Goal: Task Accomplishment & Management: Complete application form

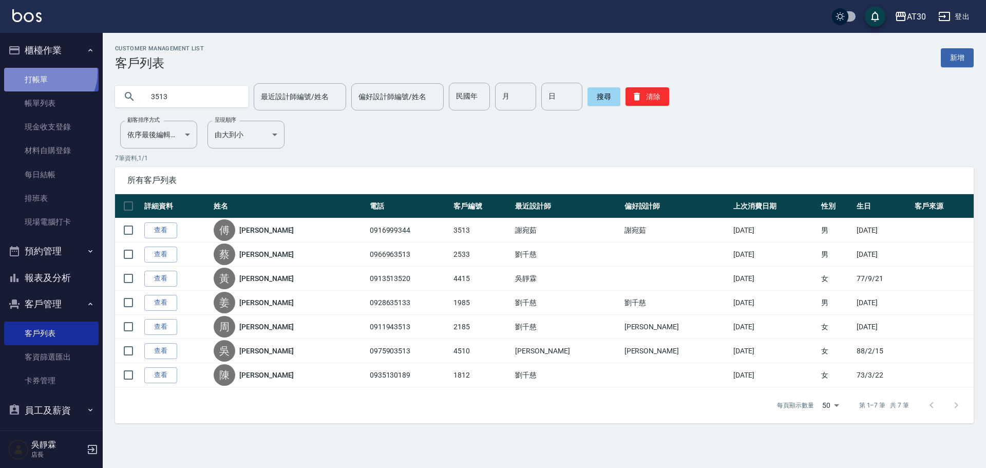
click at [45, 72] on link "打帳單" at bounding box center [51, 80] width 95 height 24
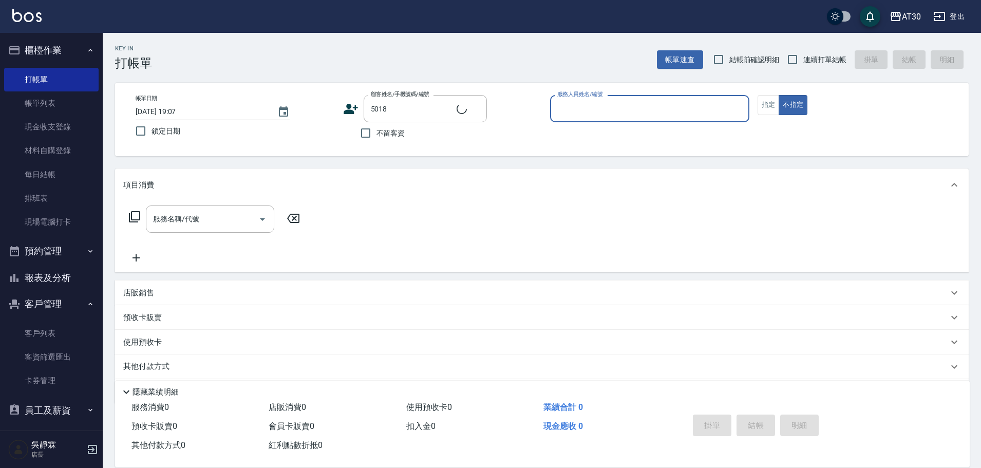
type input "[PERSON_NAME]/0936115761/5018"
type input "[PERSON_NAME]-6"
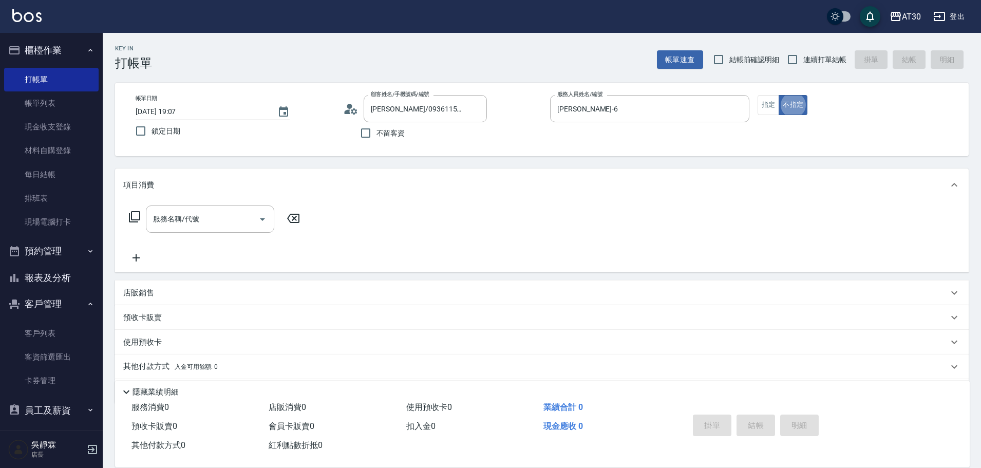
type button "false"
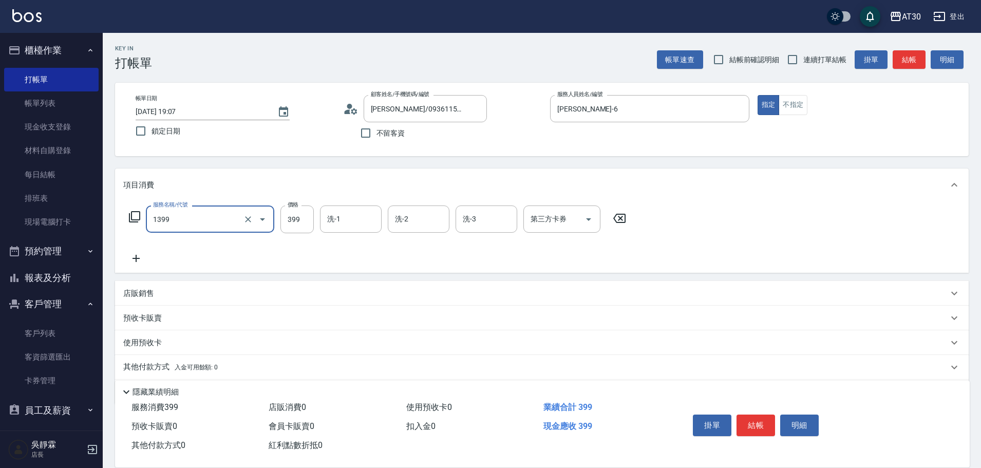
type input "健康洗髮(1399)"
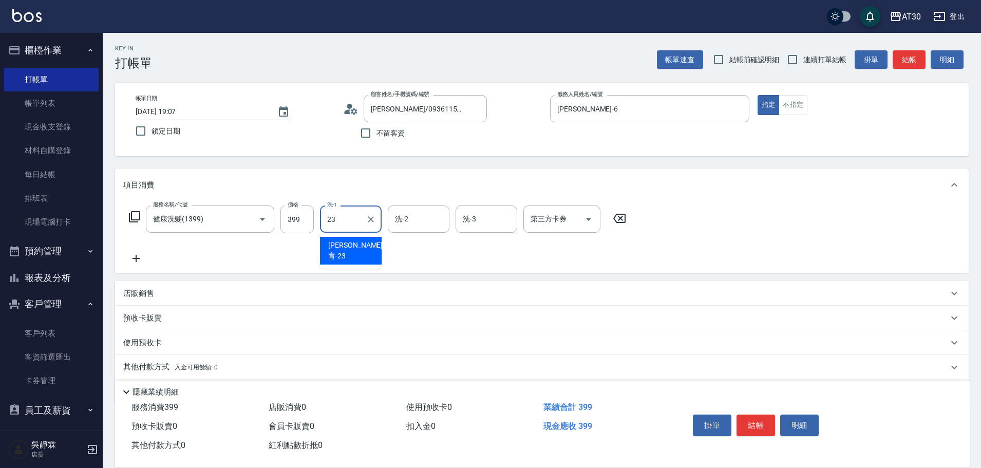
type input "[PERSON_NAME]育-23"
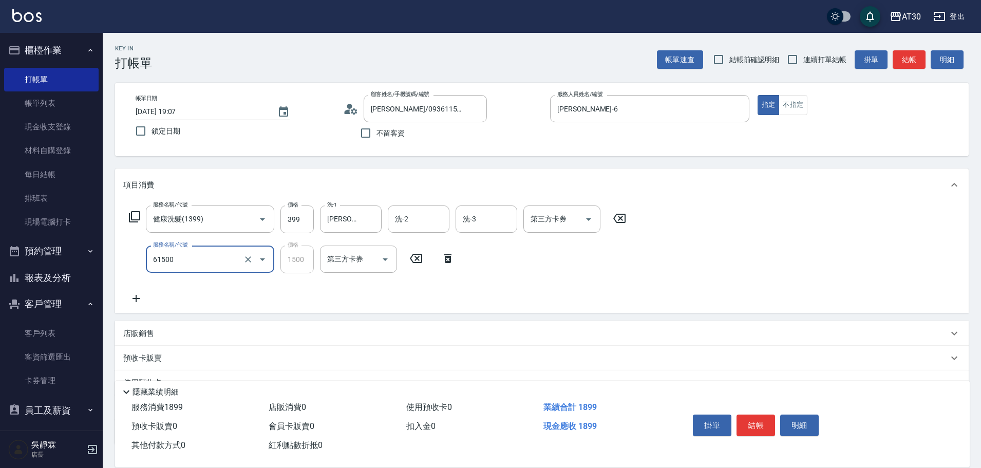
type input "拆/接 髮片(61500)"
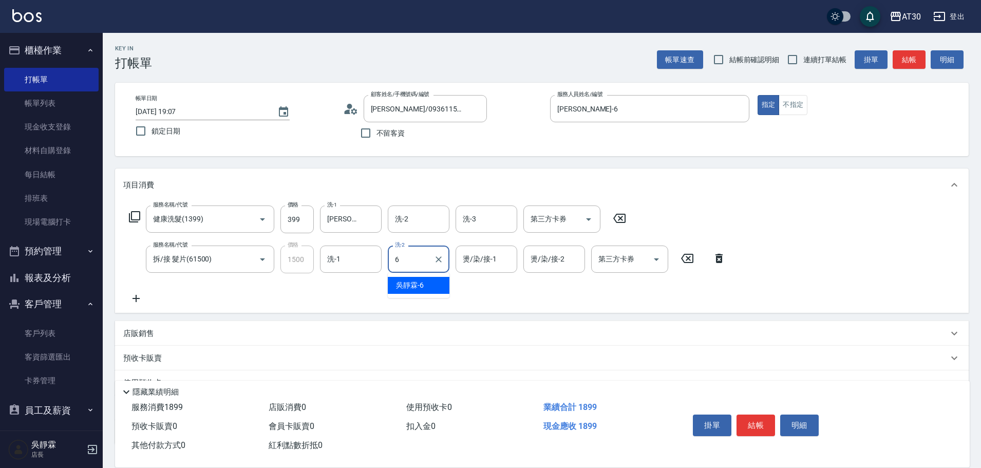
type input "[PERSON_NAME]-6"
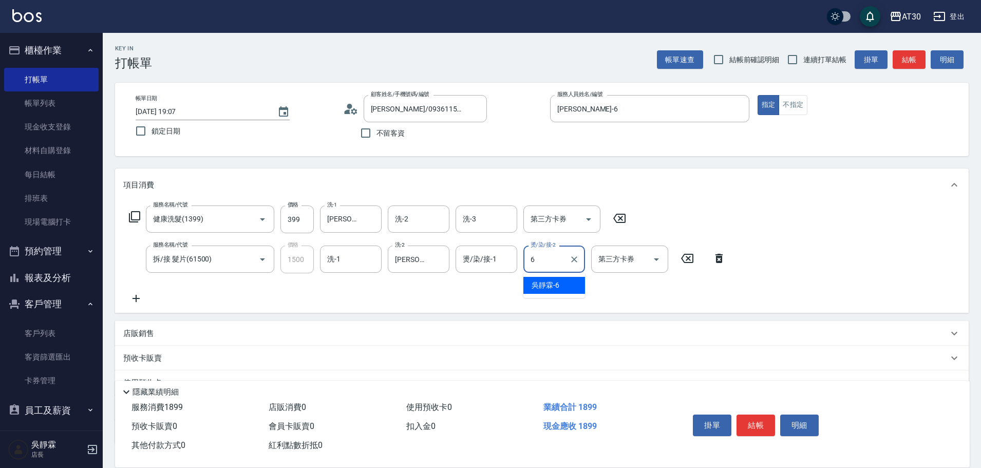
type input "[PERSON_NAME]-6"
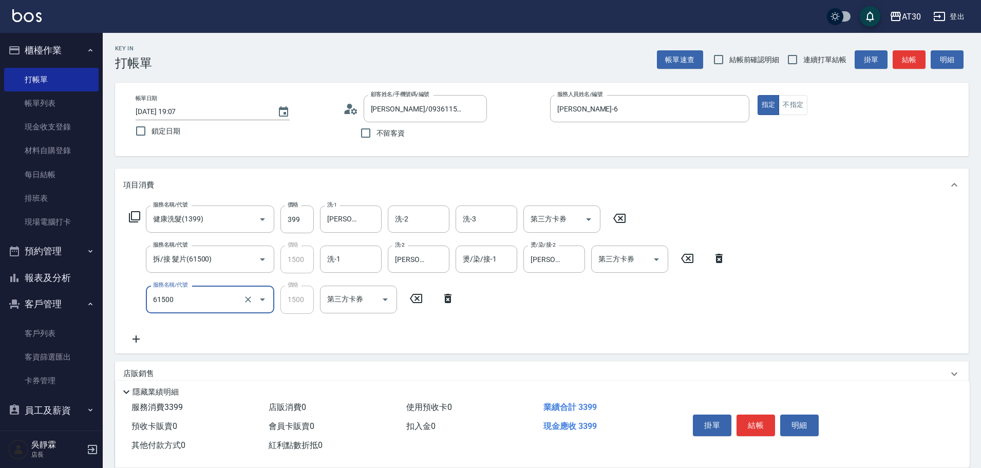
type input "拆/接 髮片(61500)"
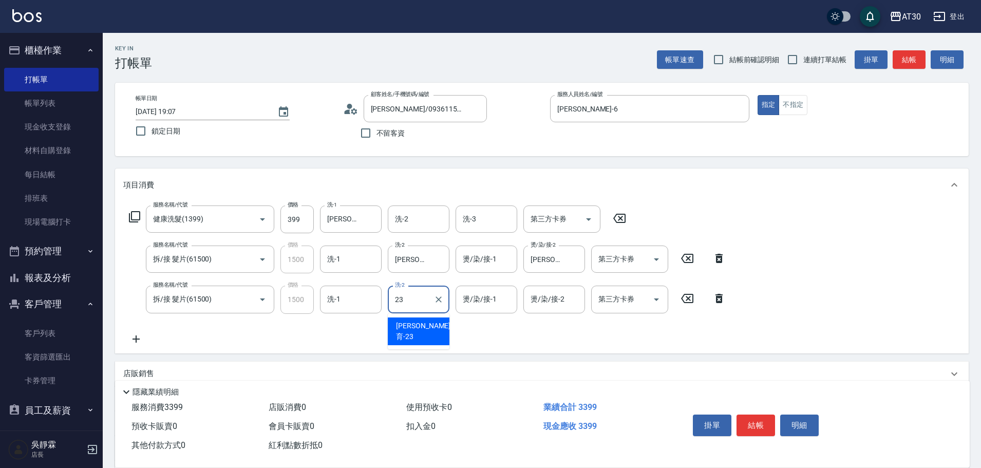
type input "[PERSON_NAME]育-23"
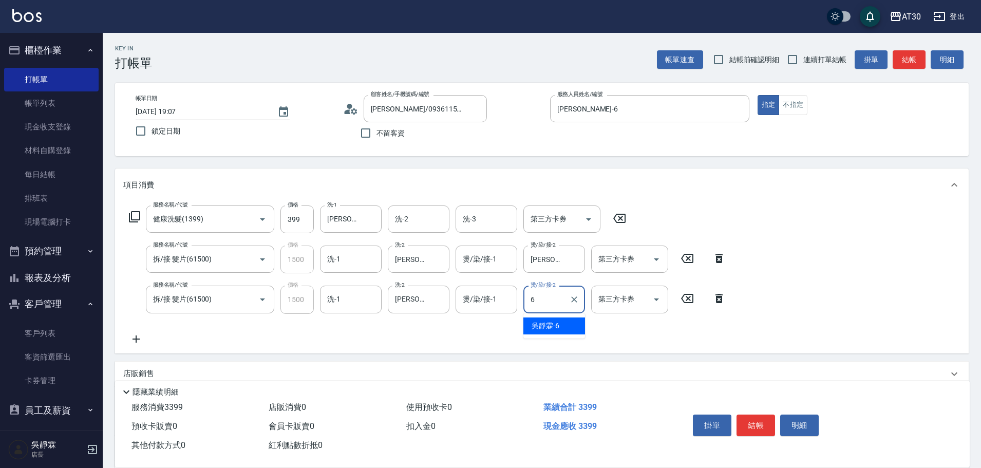
type input "[PERSON_NAME]-6"
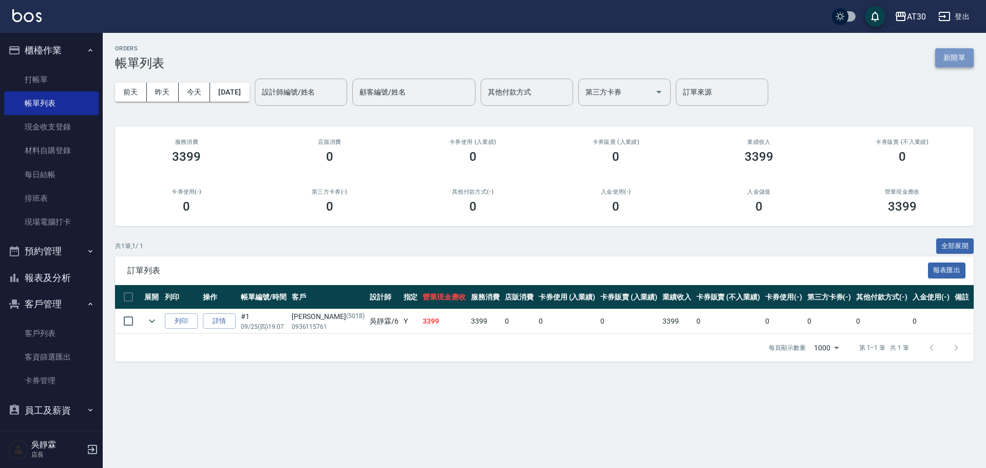
click at [951, 63] on button "新開單" at bounding box center [954, 57] width 39 height 19
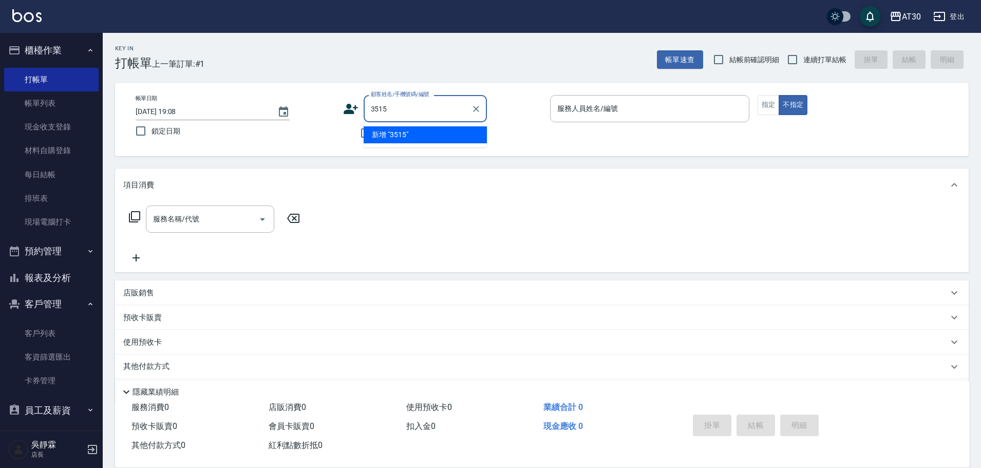
type input "3515"
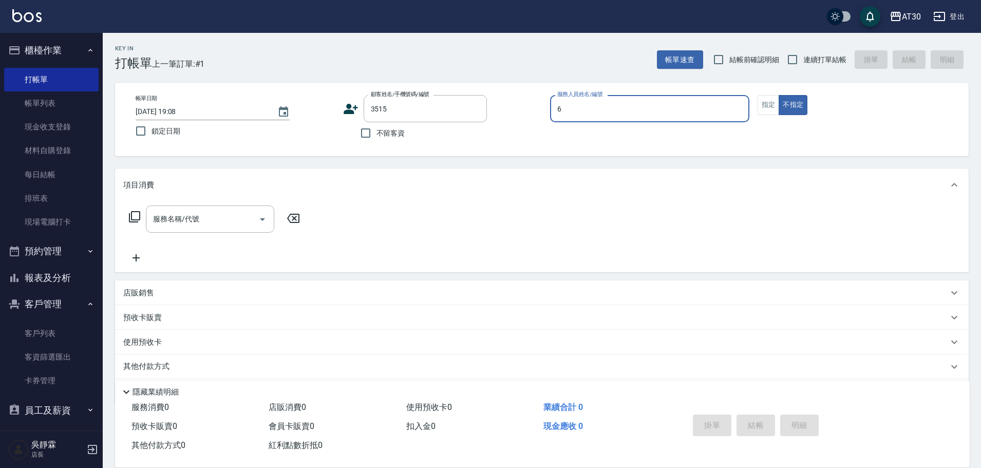
type input "[PERSON_NAME]-6"
type button "false"
type input "[PERSON_NAME]/0927062020/3515"
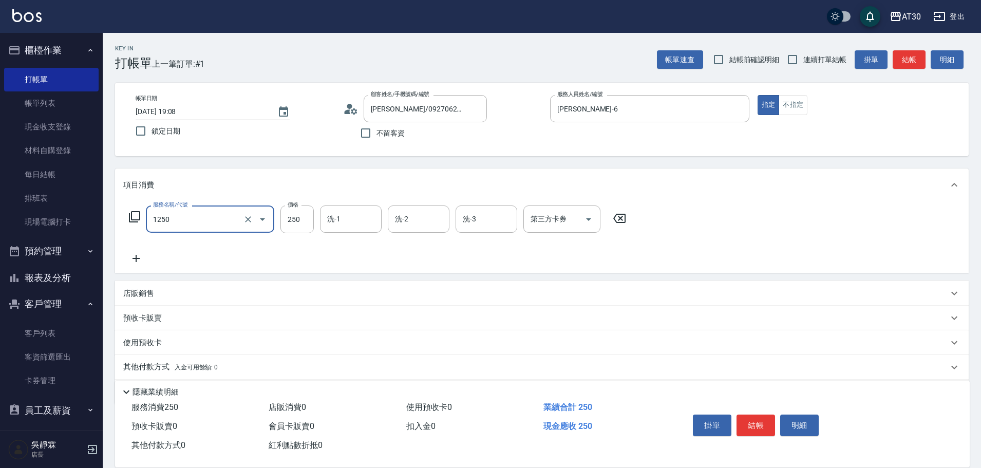
type input "洗髮250(1250)"
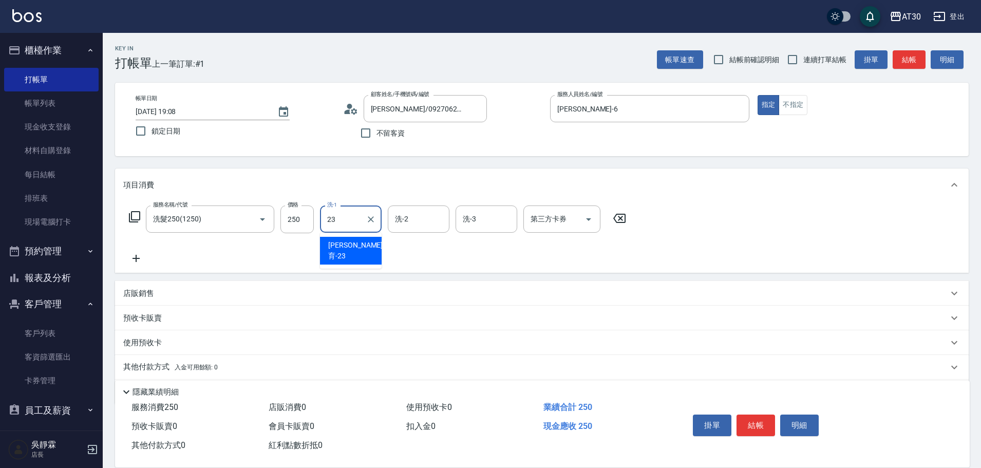
type input "[PERSON_NAME]育-23"
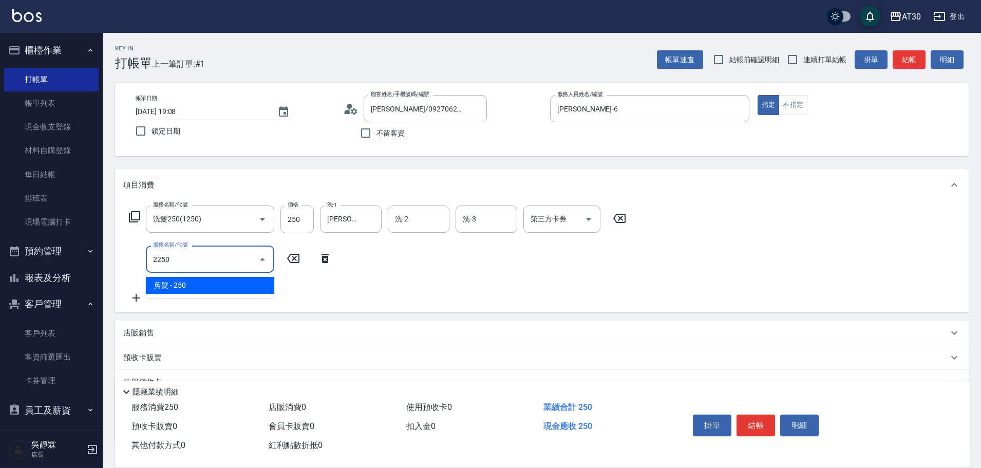
type input "剪髮(2250)"
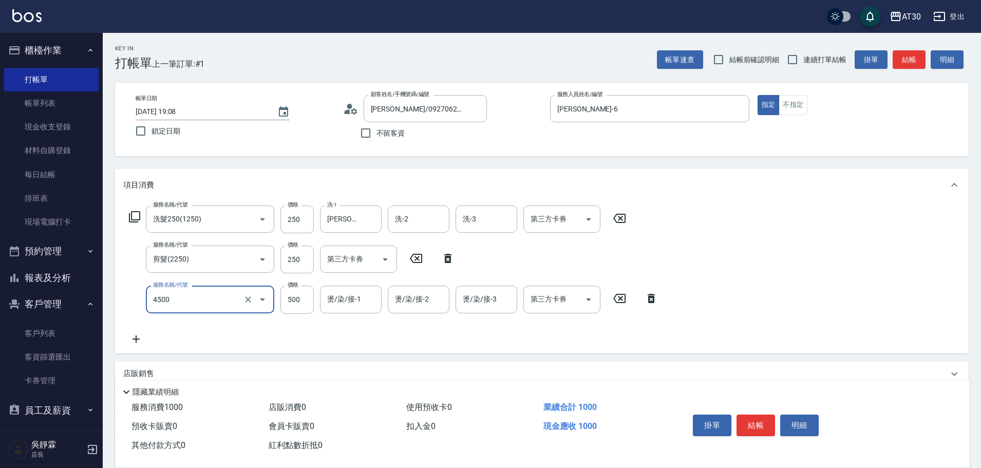
type input "補染(4500)"
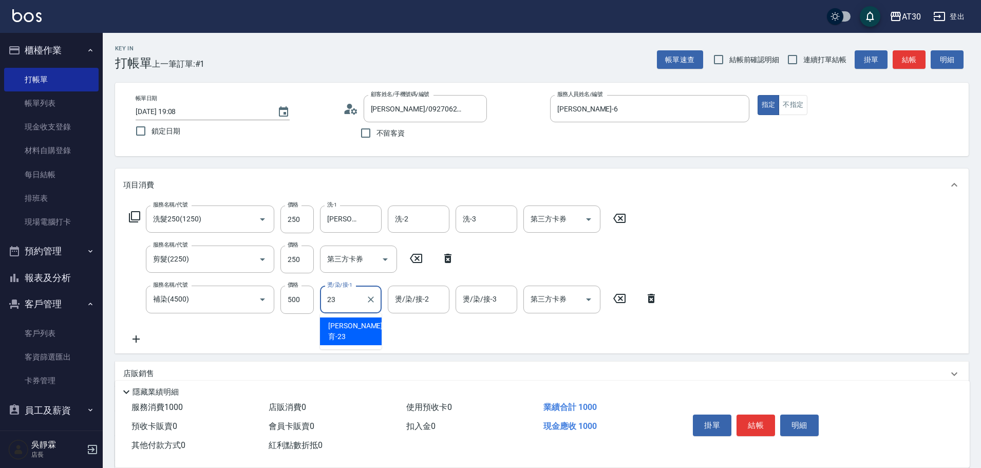
type input "[PERSON_NAME]育-23"
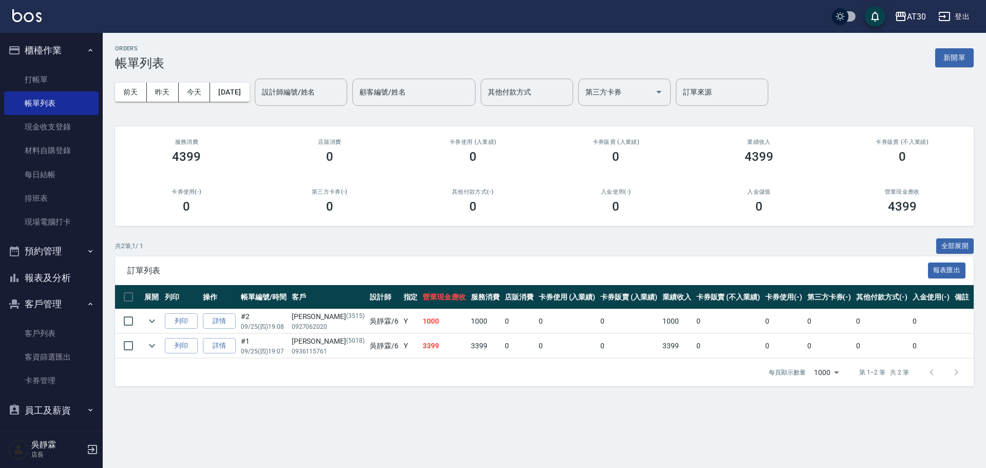
click at [975, 57] on div "ORDERS 帳單列表 新開單 [DATE] [DATE] [DATE] [DATE] 設計師編號/姓名 設計師編號/姓名 顧客編號/姓名 顧客編號/姓名 其…" at bounding box center [544, 216] width 883 height 366
click at [959, 64] on button "新開單" at bounding box center [954, 57] width 39 height 19
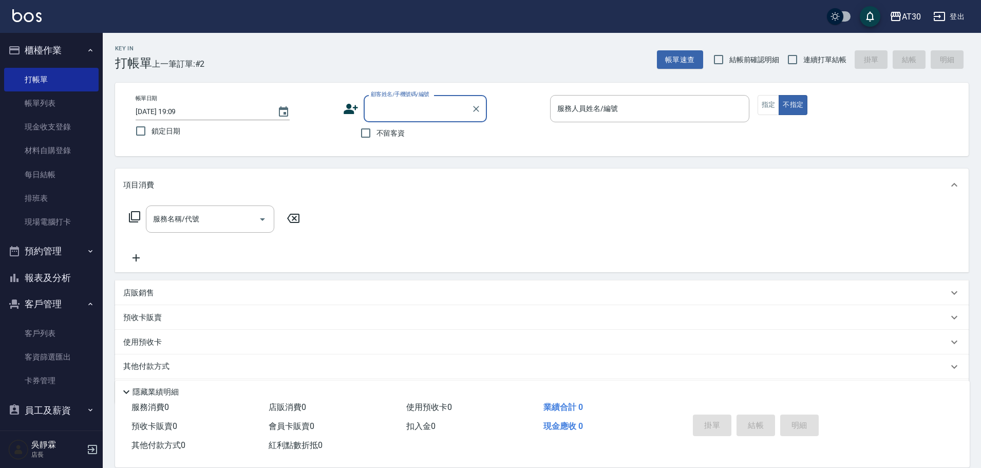
type input "5"
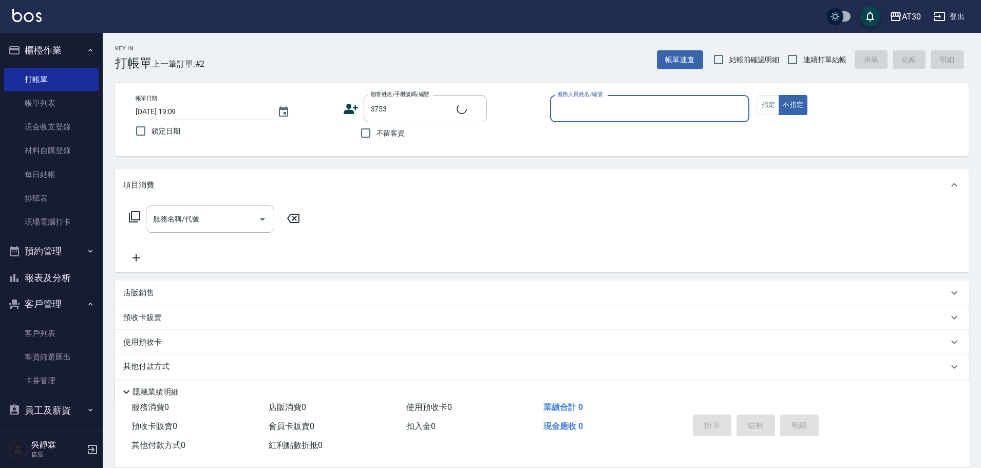
type input "[PERSON_NAME]/0903274612/3753"
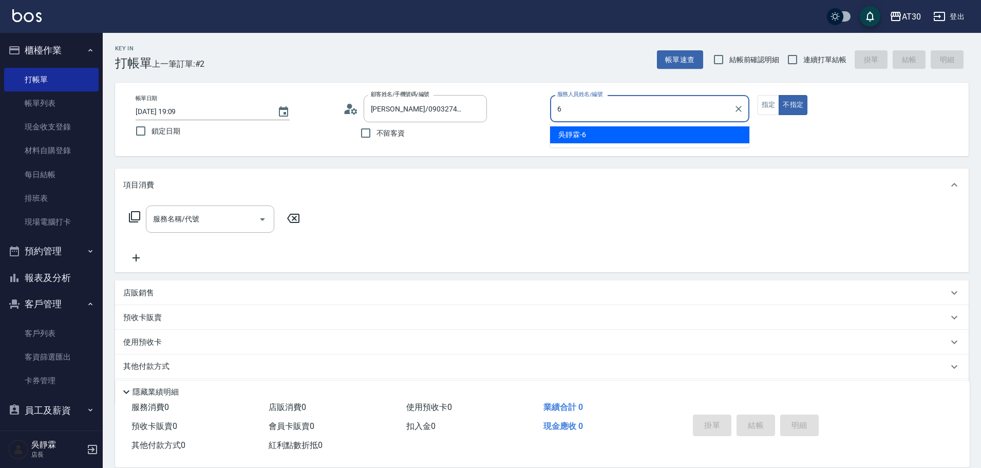
type input "[PERSON_NAME]-6"
type button "false"
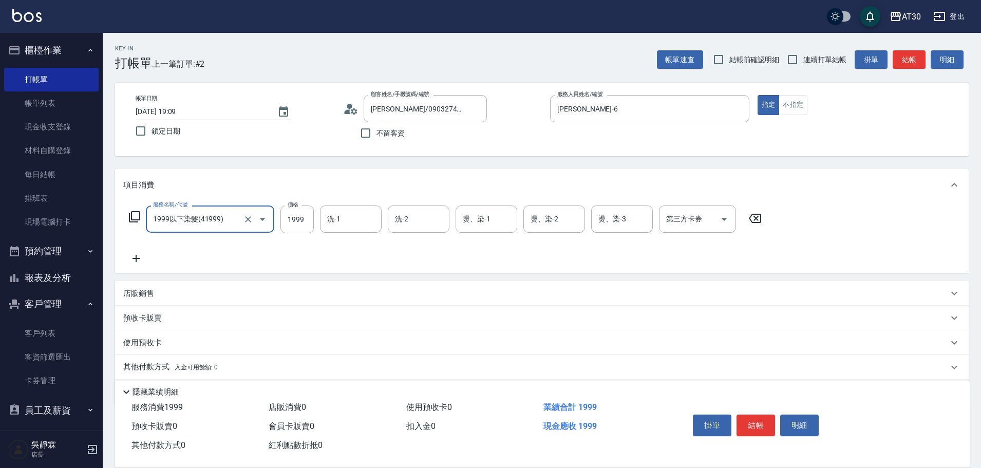
type input "1999以下染髮(41999)"
type input "[PERSON_NAME]育-23"
type input "[PERSON_NAME]-6"
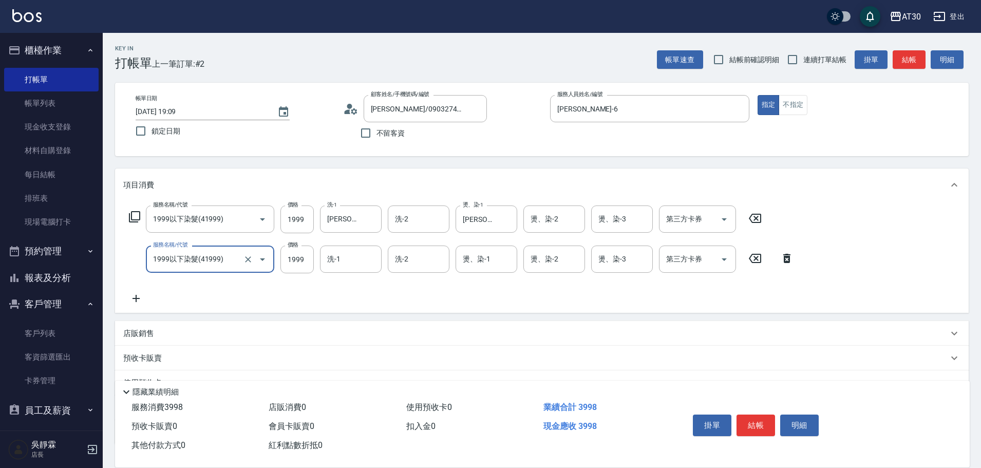
type input "1999以下染髮(41999)"
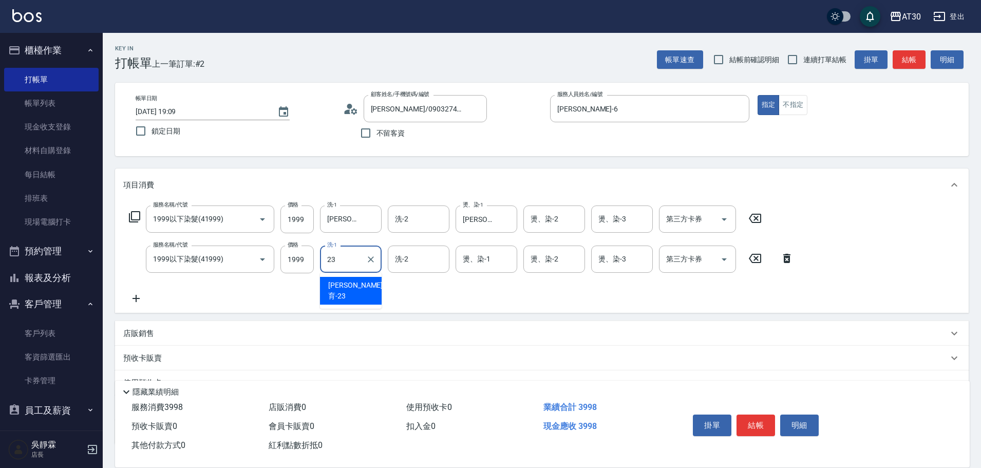
type input "[PERSON_NAME]育-23"
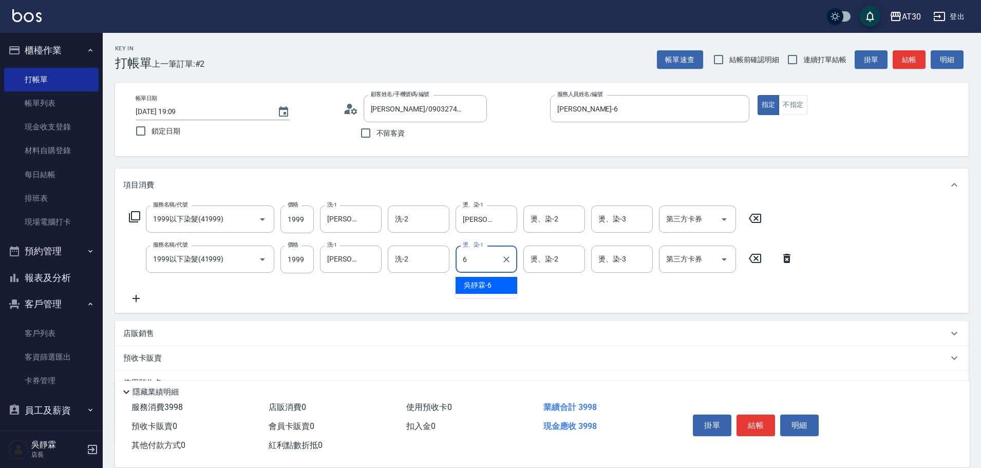
type input "[PERSON_NAME]-6"
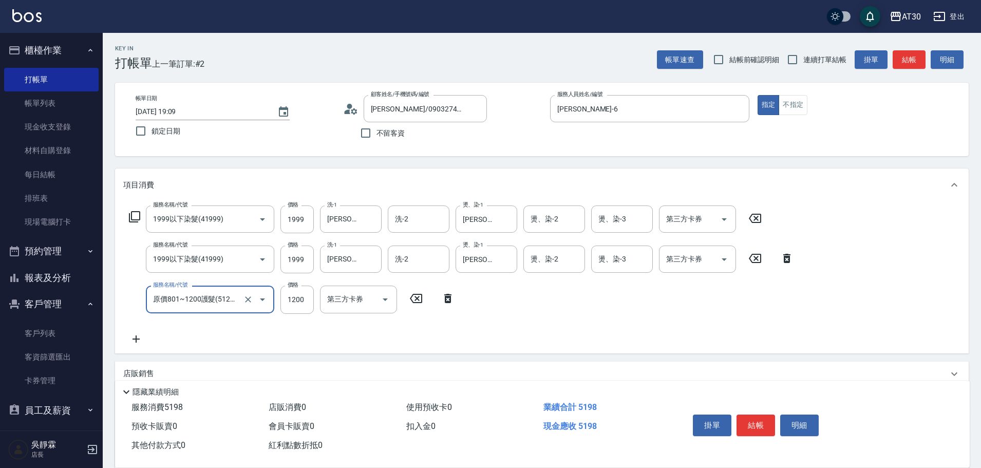
type input "原價801~1200護髮(51200)"
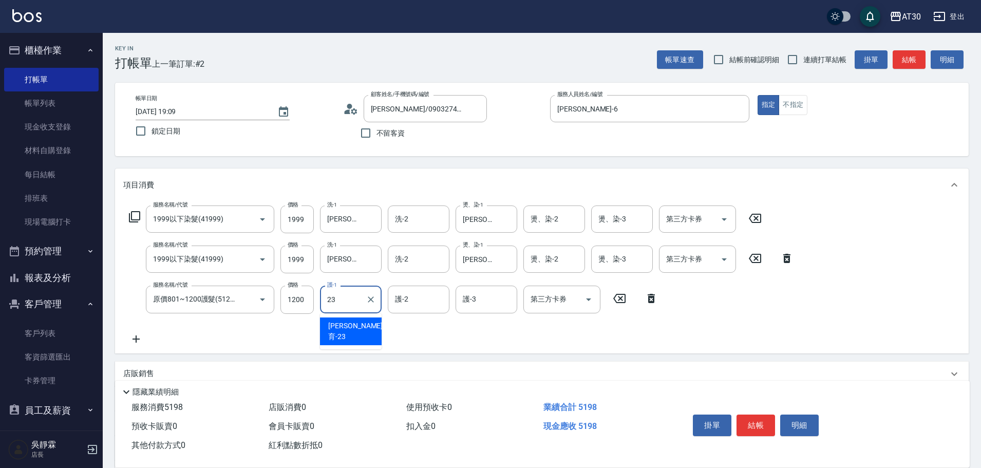
type input "[PERSON_NAME]育-23"
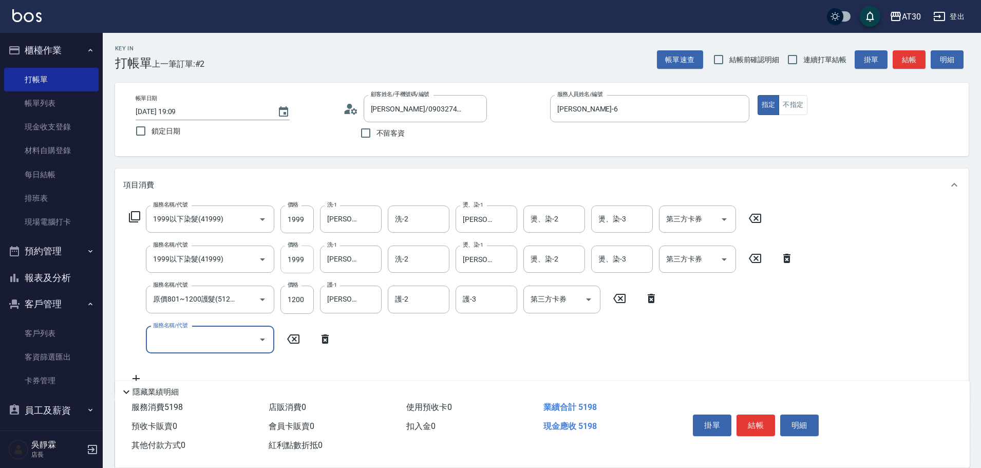
click at [301, 263] on input "1999" at bounding box center [296, 260] width 33 height 28
type input "1000"
click at [787, 258] on icon at bounding box center [786, 258] width 7 height 9
type input "原價801~1200護髮(51200)"
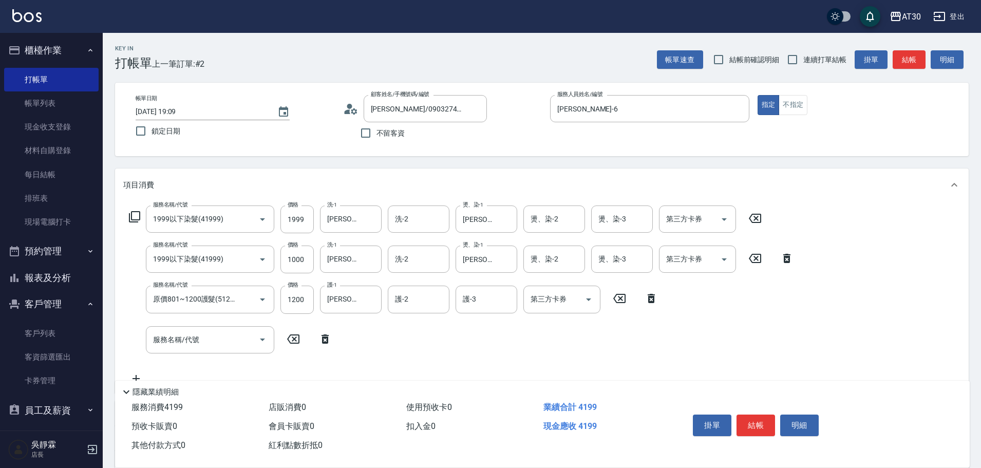
type input "1200"
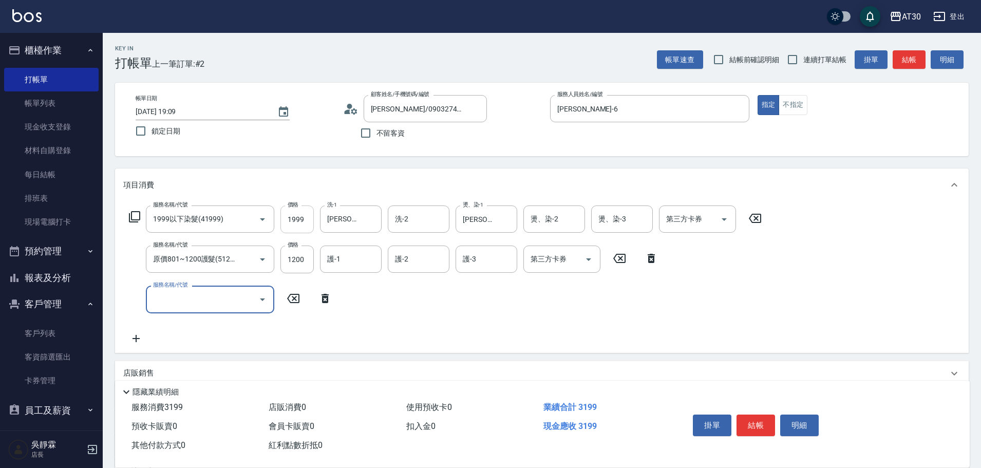
click at [300, 221] on input "1999" at bounding box center [296, 219] width 33 height 28
click at [303, 218] on input "1999" at bounding box center [296, 219] width 33 height 28
type input "2999"
click at [757, 218] on icon at bounding box center [755, 218] width 12 height 9
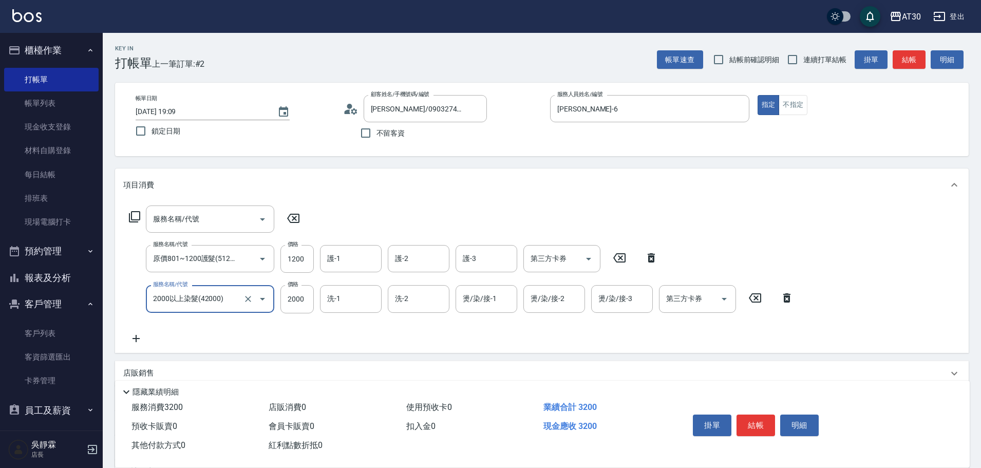
type input "2000以上染髮(42000)"
type input "2999"
type input "[PERSON_NAME]育-23"
type input "[PERSON_NAME]1"
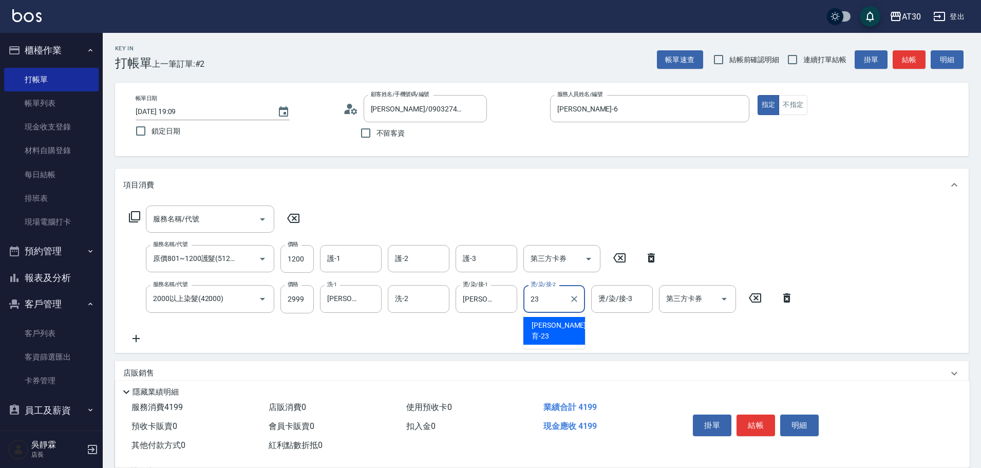
click at [549, 326] on span "[PERSON_NAME]育 -23" at bounding box center [559, 331] width 54 height 22
type input "[PERSON_NAME]育-23"
click at [342, 257] on input "護-1" at bounding box center [351, 259] width 52 height 18
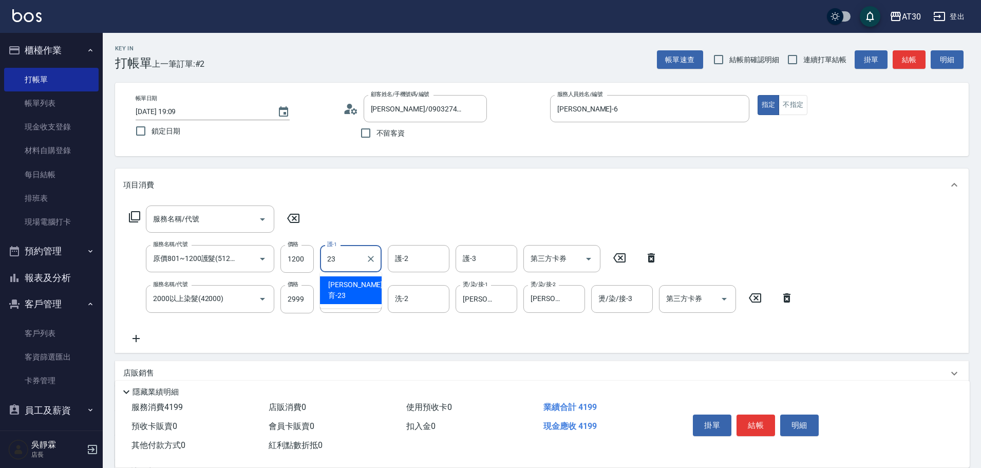
type input "[PERSON_NAME]育-23"
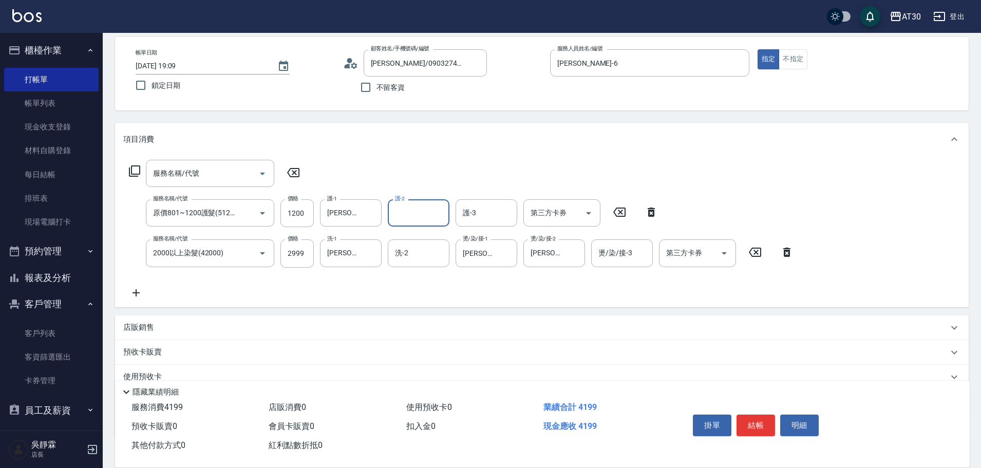
scroll to position [115, 0]
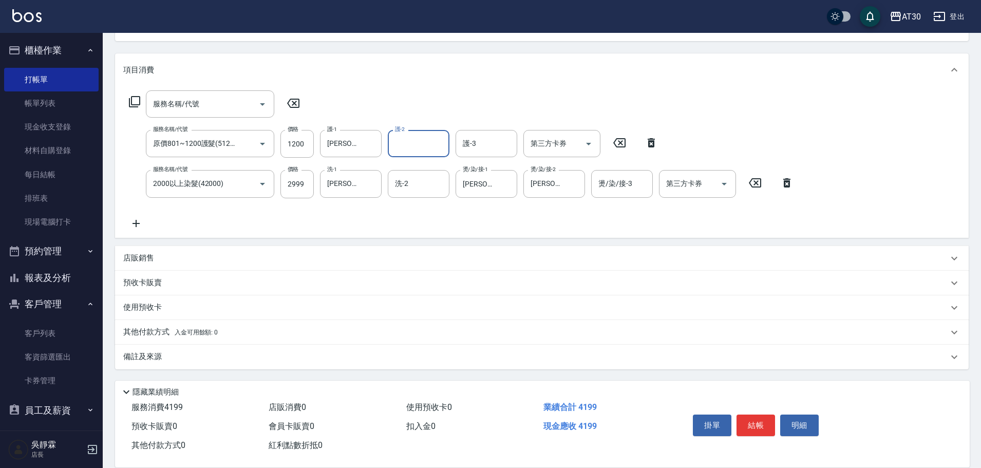
click at [155, 332] on p "其他付款方式 入金可用餘額: 0" at bounding box center [170, 332] width 95 height 11
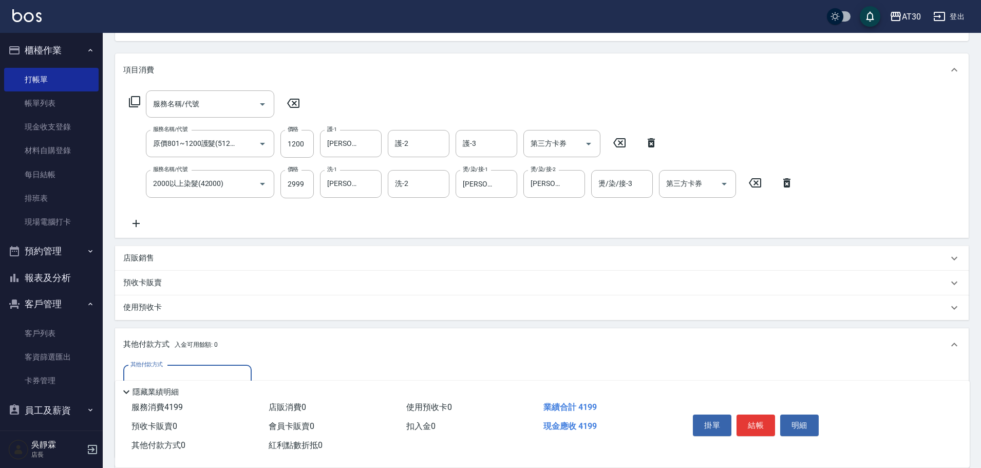
scroll to position [0, 0]
click at [159, 367] on label "其他付款方式" at bounding box center [146, 365] width 32 height 8
click at [159, 370] on input "其他付款方式" at bounding box center [187, 379] width 119 height 18
click at [165, 369] on div "其他付款方式" at bounding box center [187, 378] width 128 height 27
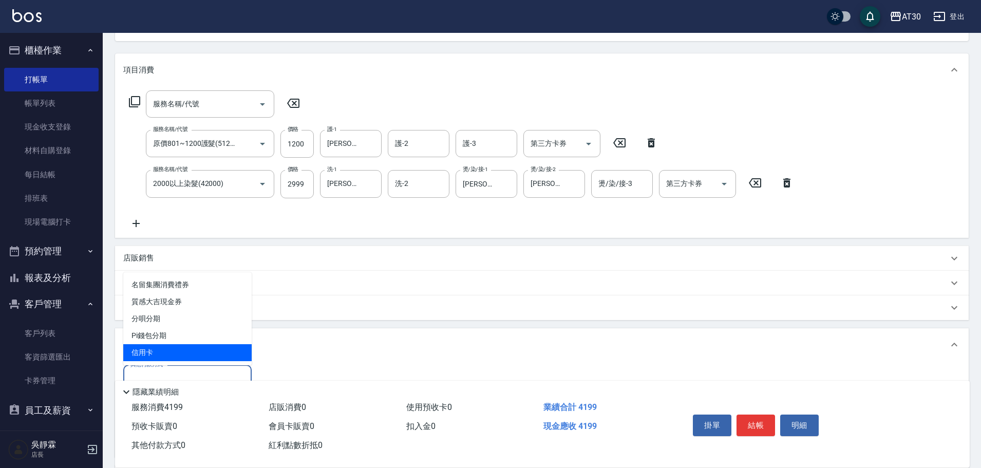
click at [181, 351] on span "信用卡" at bounding box center [187, 352] width 128 height 17
type input "信用卡"
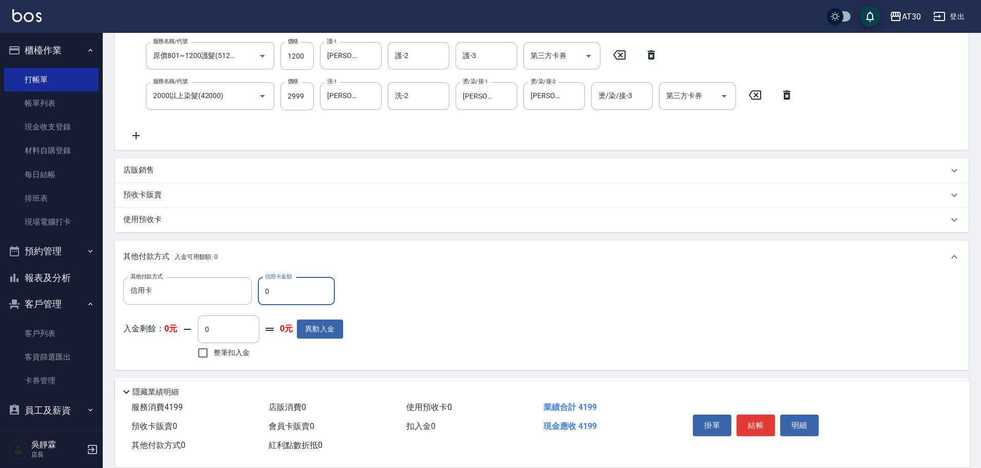
scroll to position [236, 0]
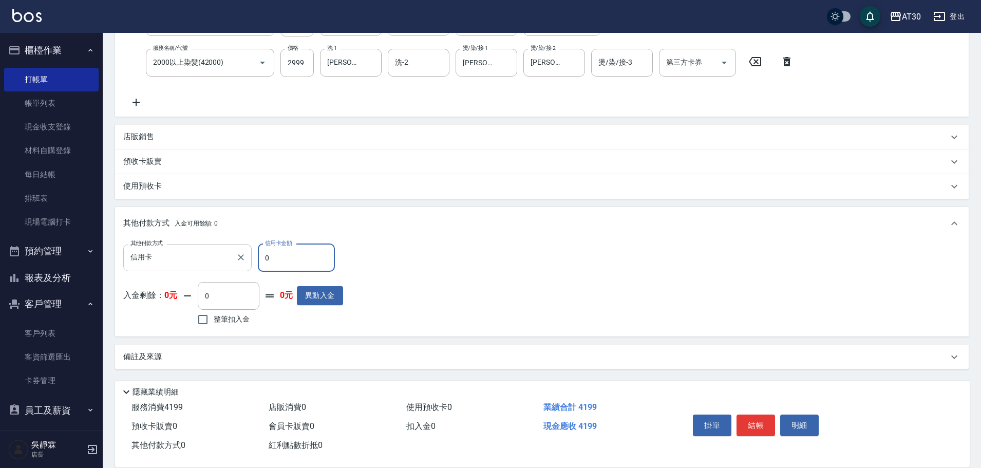
drag, startPoint x: 281, startPoint y: 257, endPoint x: 249, endPoint y: 269, distance: 34.8
click at [249, 269] on div "其他付款方式 信用卡 其他付款方式 信用卡金額 0 信用卡金額" at bounding box center [233, 258] width 220 height 28
drag, startPoint x: 294, startPoint y: 263, endPoint x: 245, endPoint y: 276, distance: 51.1
click at [245, 276] on div "其他付款方式 信用卡 其他付款方式 信用卡金額 4189 信用卡金額 入金剩餘： 0元 0 ​ 整筆扣入金 0元 異動入金" at bounding box center [233, 286] width 220 height 84
type input "4199"
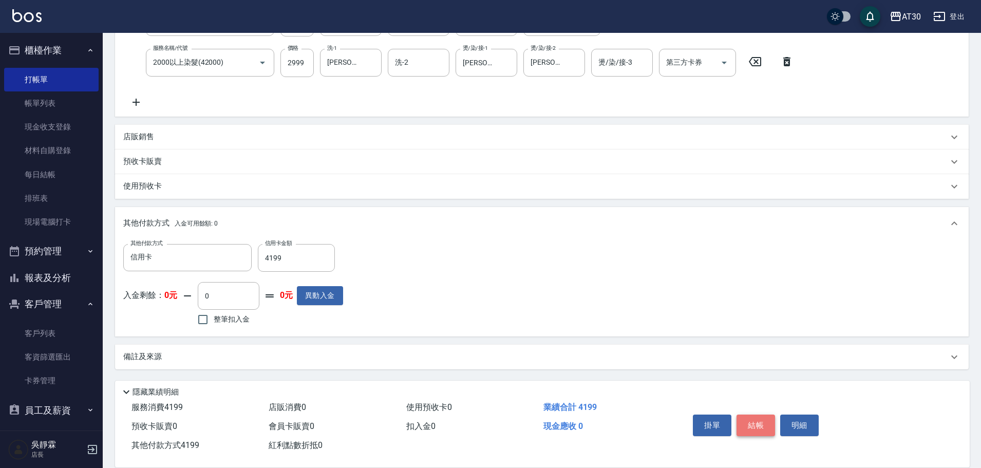
click at [748, 428] on button "結帳" at bounding box center [756, 425] width 39 height 22
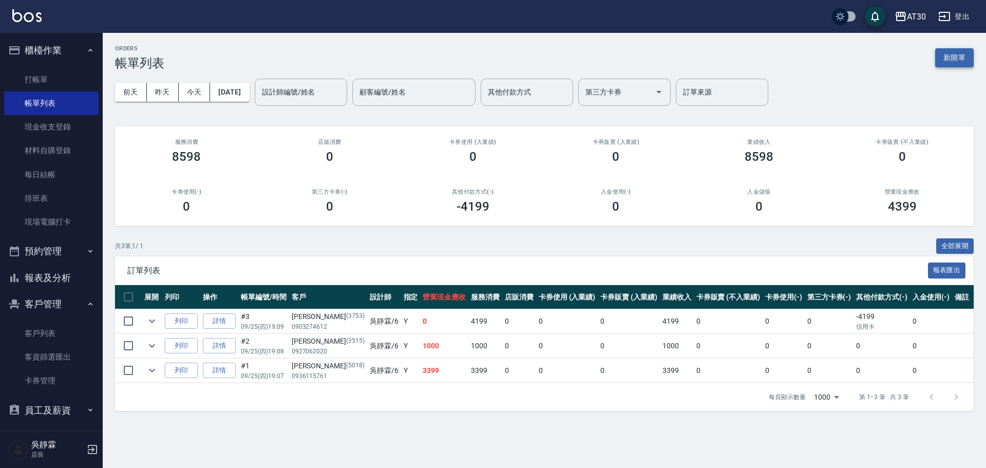
click at [959, 55] on button "新開單" at bounding box center [954, 57] width 39 height 19
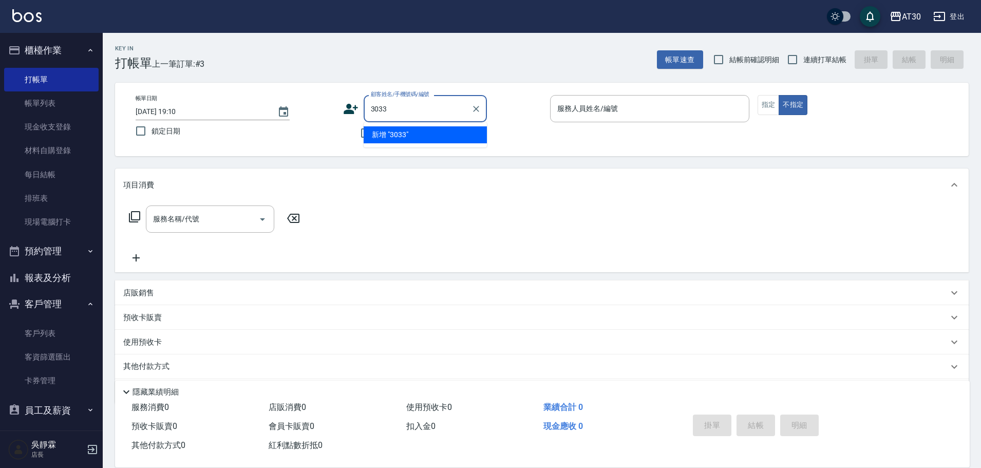
type input "3033"
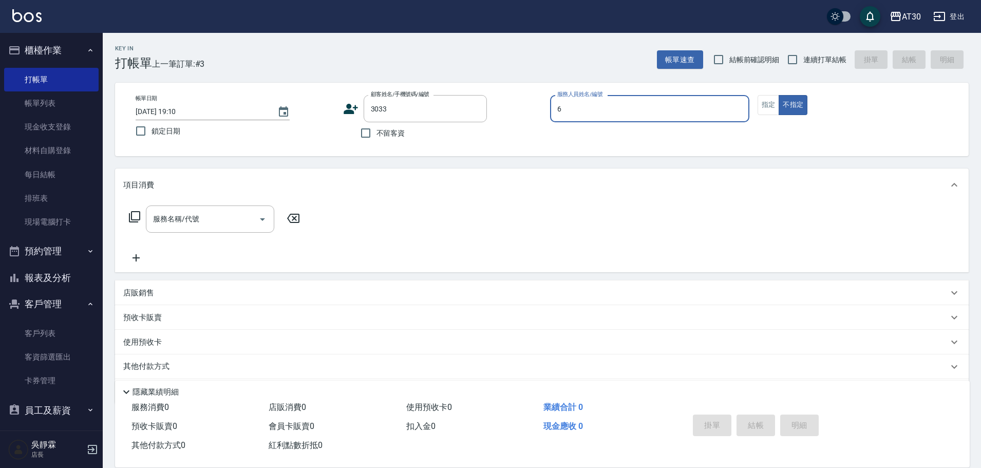
type input "6"
type input "[PERSON_NAME]/0912254383/3033"
type input "[PERSON_NAME]-6"
type button "false"
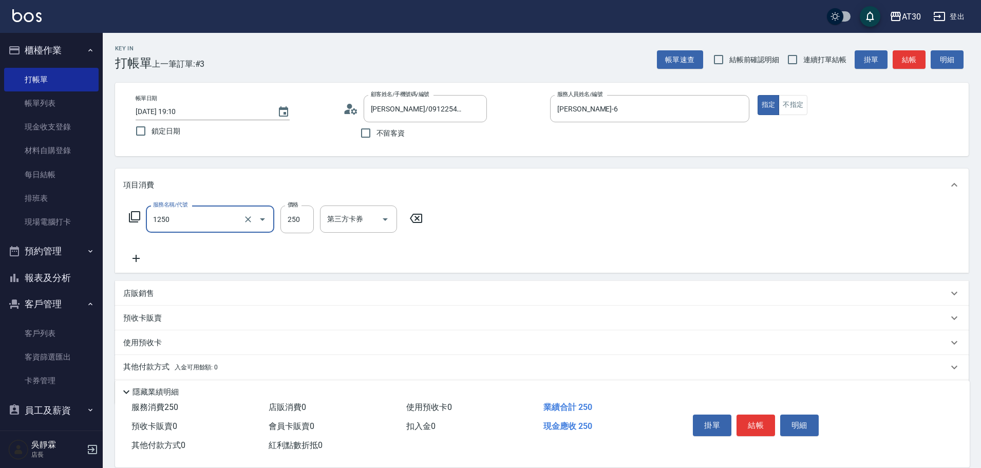
type input "洗髮250(1250)"
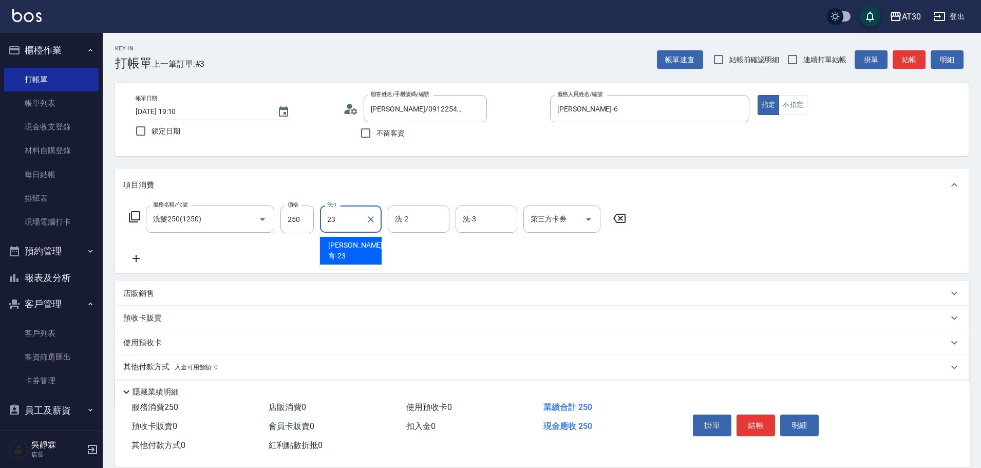
type input "[PERSON_NAME]育-23"
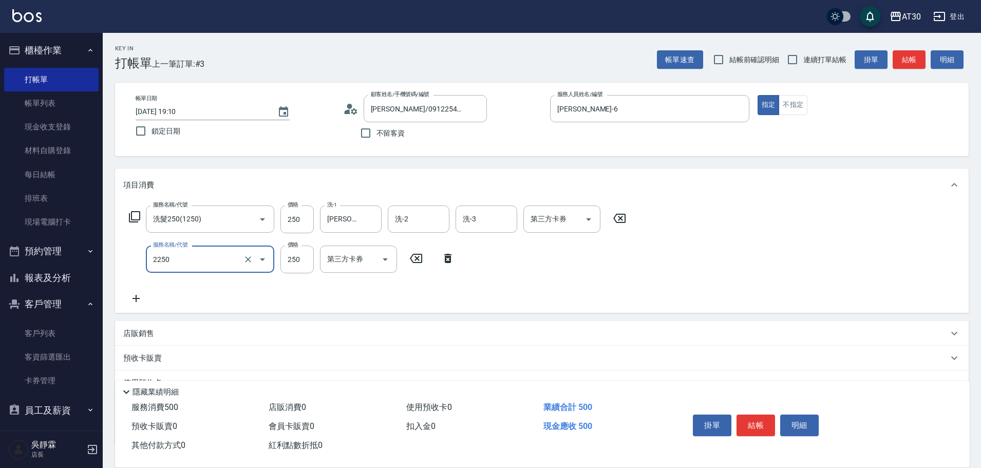
type input "剪髮(2250)"
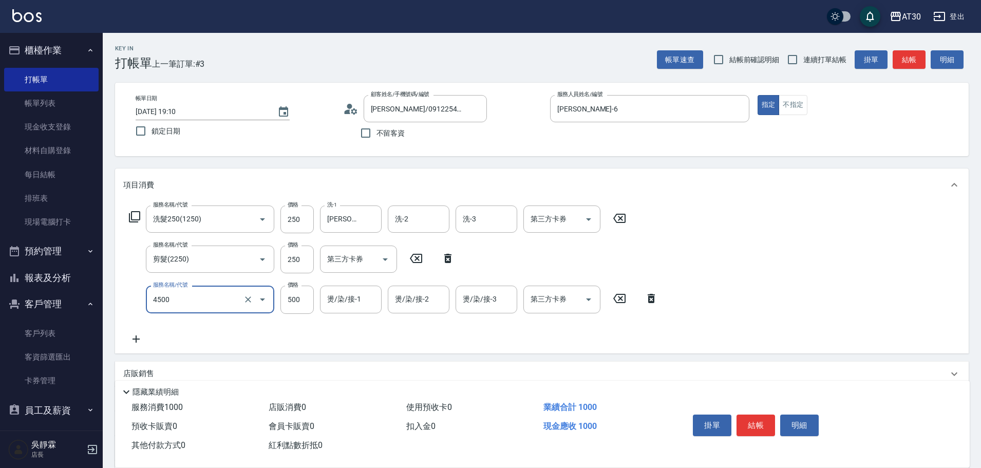
type input "補染(4500)"
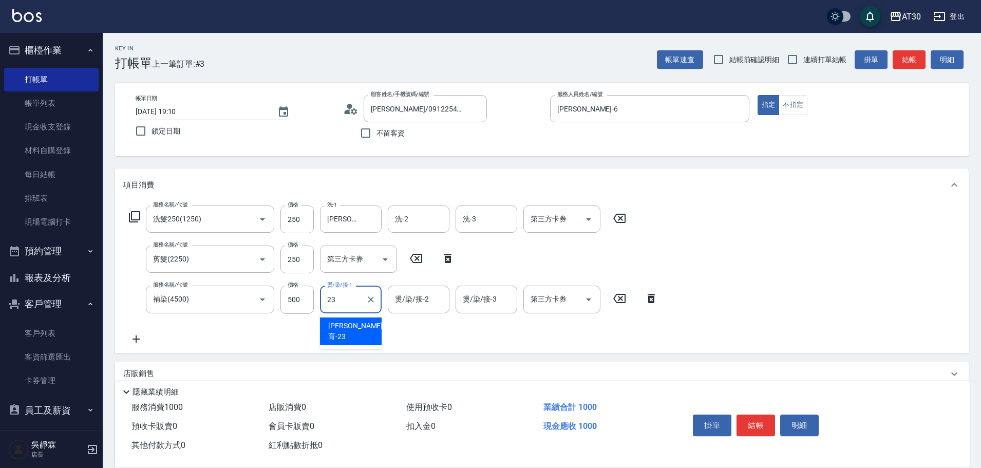
type input "[PERSON_NAME]育-23"
type input "6"
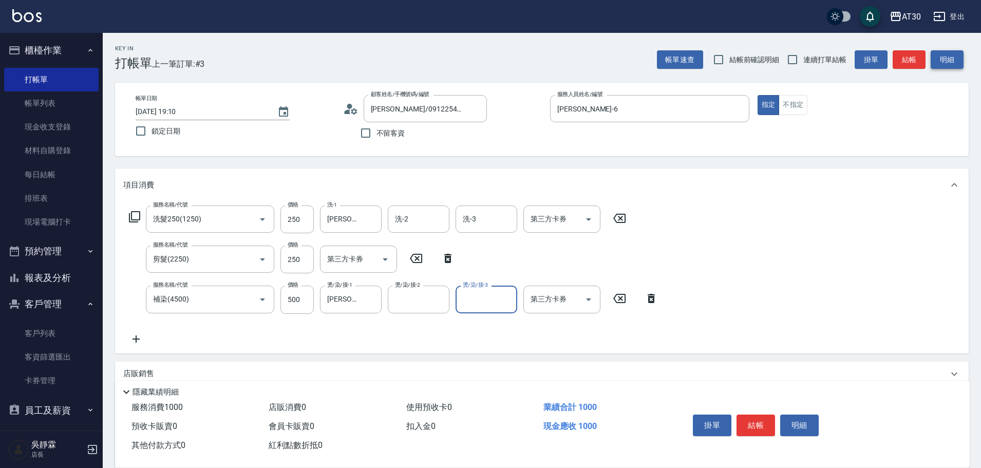
type input "[PERSON_NAME]1"
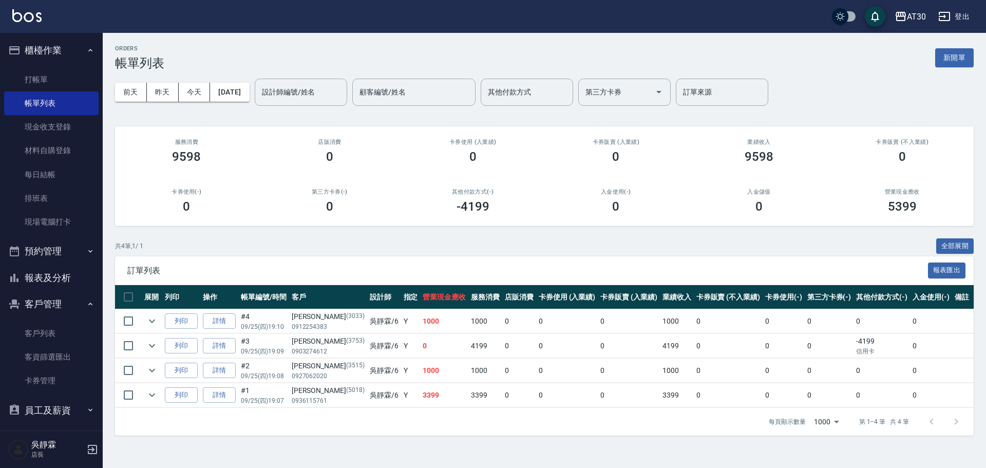
click at [60, 280] on button "報表及分析" at bounding box center [51, 278] width 95 height 27
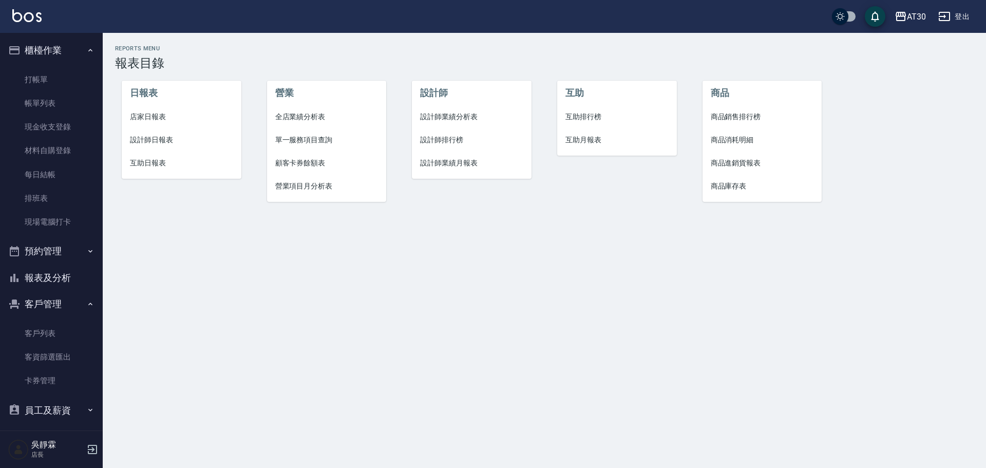
click at [460, 142] on span "設計師排行榜" at bounding box center [471, 140] width 103 height 11
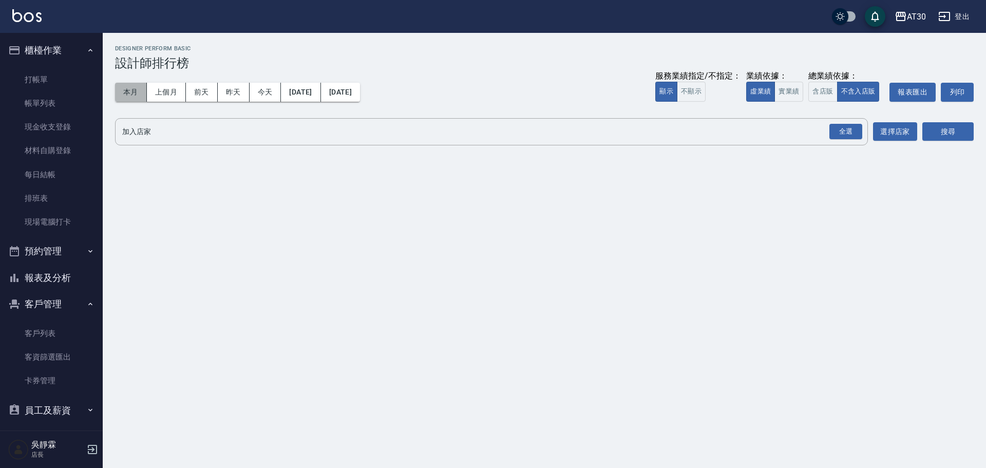
click at [126, 98] on button "本月" at bounding box center [131, 92] width 32 height 19
click at [846, 134] on div "全選" at bounding box center [846, 132] width 33 height 16
click at [945, 133] on button "搜尋" at bounding box center [947, 132] width 51 height 19
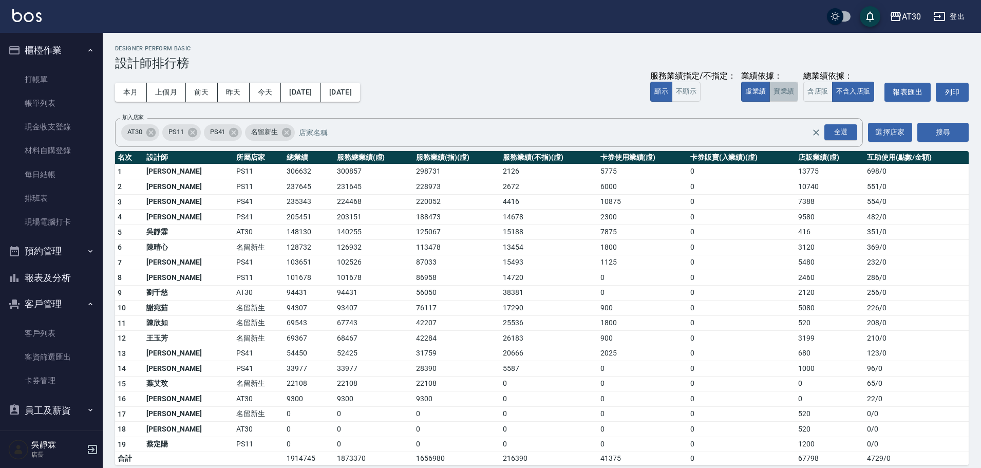
click at [777, 89] on button "實業績" at bounding box center [783, 92] width 29 height 20
click at [762, 91] on button "虛業績" at bounding box center [755, 92] width 29 height 20
click at [284, 245] on td "128732" at bounding box center [309, 247] width 50 height 15
click at [284, 261] on td "103651" at bounding box center [309, 262] width 50 height 15
click at [58, 88] on link "打帳單" at bounding box center [51, 80] width 95 height 24
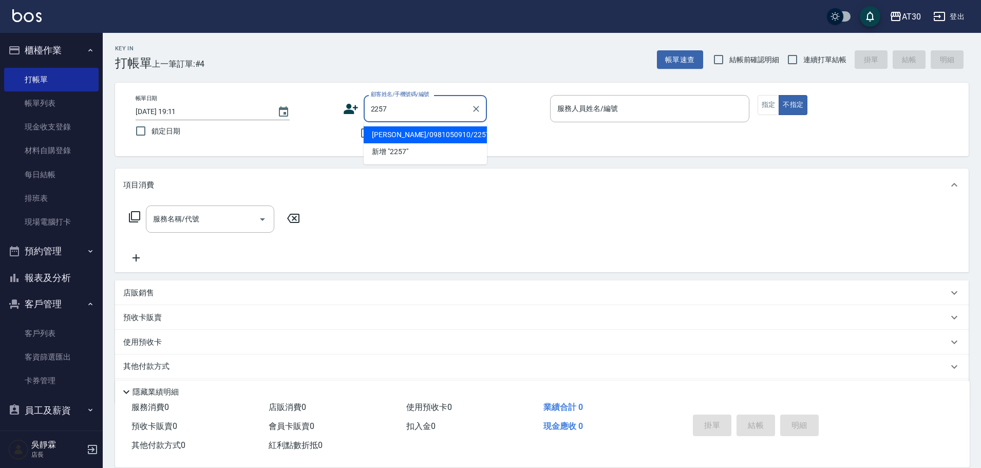
type input "[PERSON_NAME]/0981050910/2257"
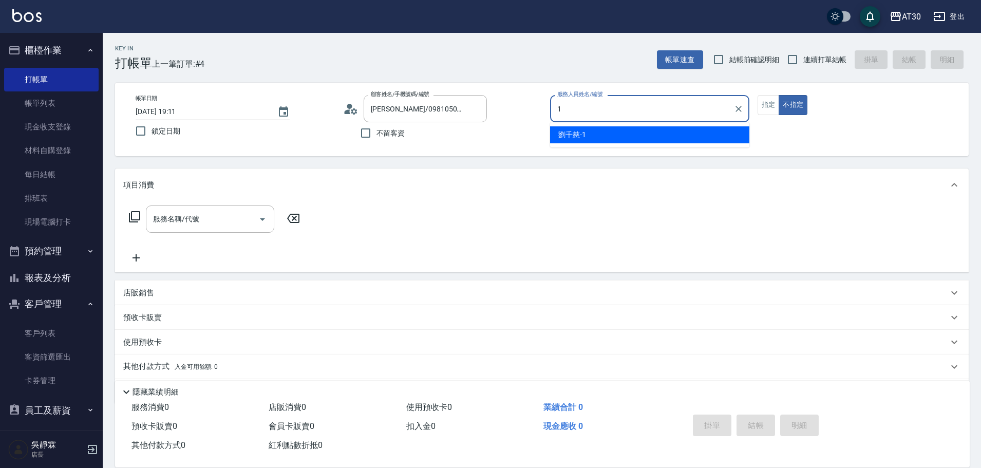
type input "[PERSON_NAME]1"
type button "false"
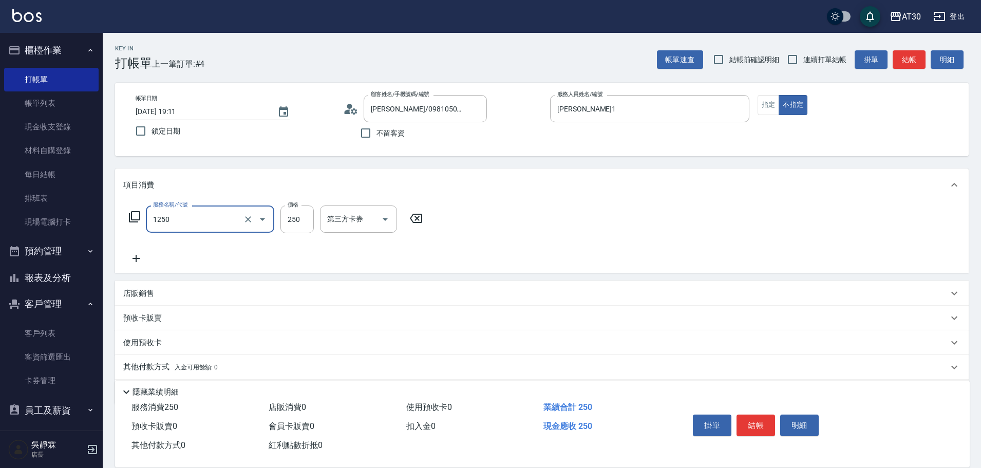
type input "洗髮250(1250)"
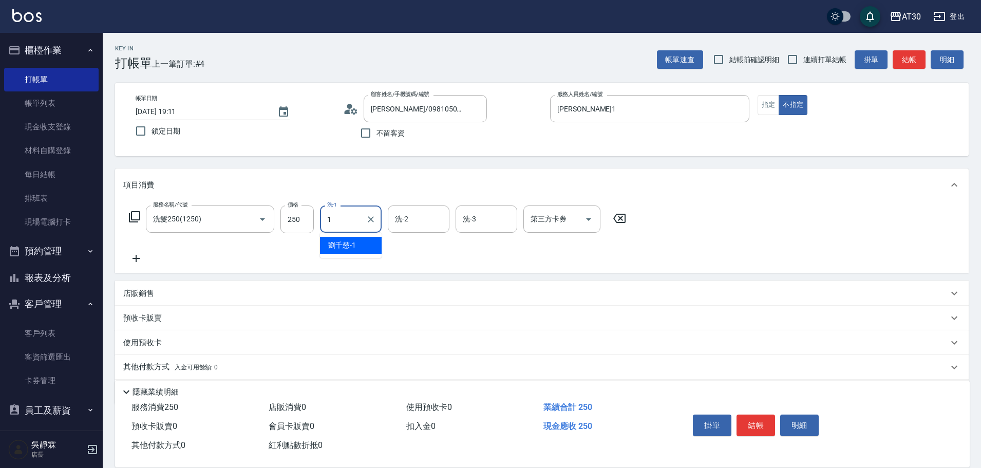
type input "[PERSON_NAME]1"
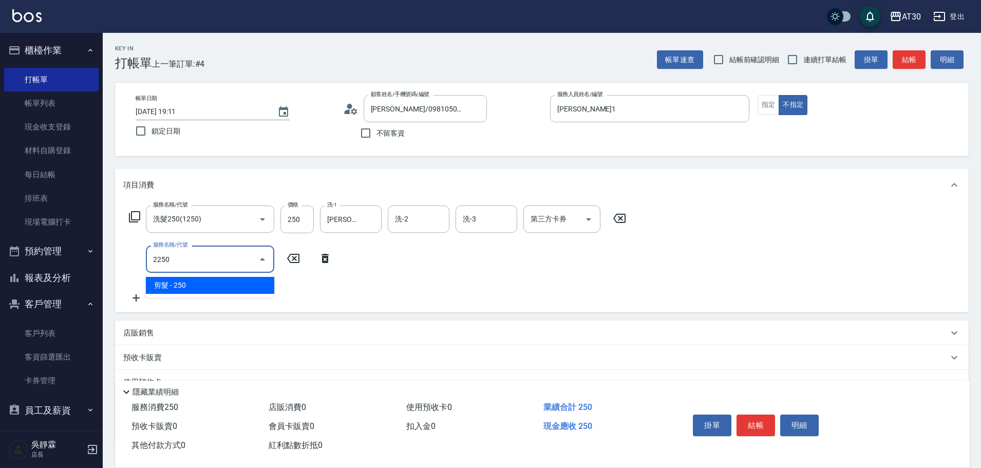
type input "剪髮(2250)"
